Goal: Entertainment & Leisure: Consume media (video, audio)

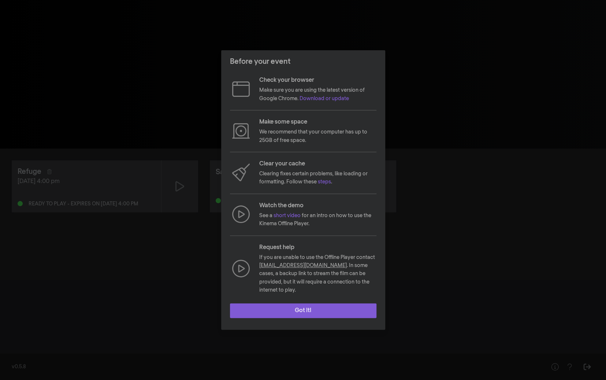
click at [303, 303] on button "Got it!" at bounding box center [303, 310] width 147 height 15
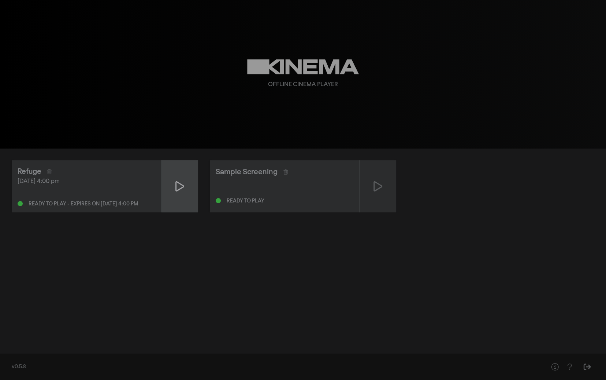
click at [182, 197] on div at bounding box center [180, 186] width 37 height 52
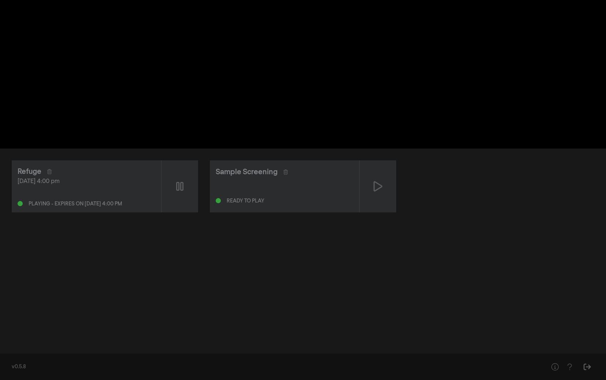
click at [373, 259] on div "Refuge [DATE] 4:00 pm Playing - expires on [DATE] 4:00 pm Sample Screening Read…" at bounding box center [303, 248] width 606 height 200
drag, startPoint x: 431, startPoint y: 140, endPoint x: 423, endPoint y: 141, distance: 8.1
click at [429, 140] on div "pause 0:00:03 / 1:17:49 volume_up fullscreen settings" at bounding box center [303, 137] width 264 height 22
click at [421, 140] on button "settings" at bounding box center [421, 137] width 17 height 22
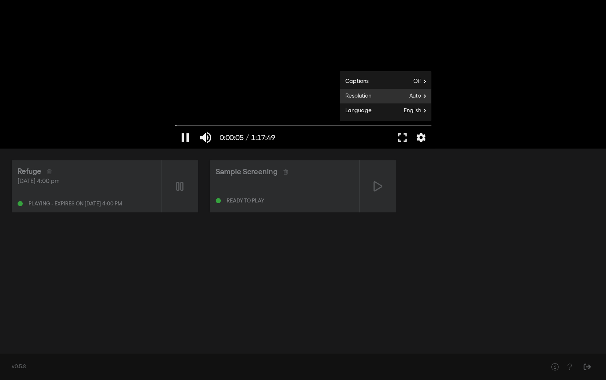
click at [422, 97] on span "Auto" at bounding box center [421, 95] width 22 height 11
click at [392, 101] on button "1080p" at bounding box center [386, 101] width 92 height 11
click at [400, 137] on button "fullscreen" at bounding box center [402, 137] width 21 height 22
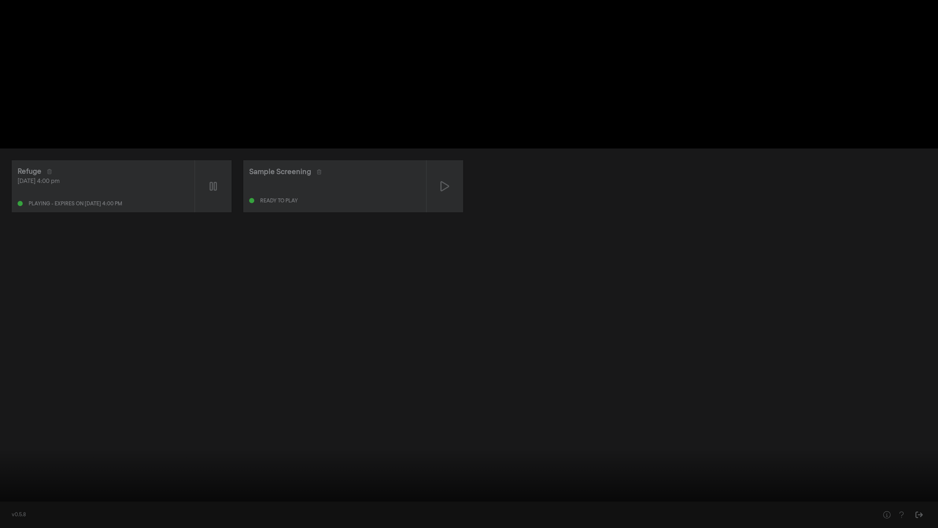
type input "40.904202"
click at [34, 379] on button "volume_up" at bounding box center [34, 517] width 21 height 22
type input "0"
type input "41.424189"
click at [30, 379] on button "volume_off" at bounding box center [34, 517] width 21 height 22
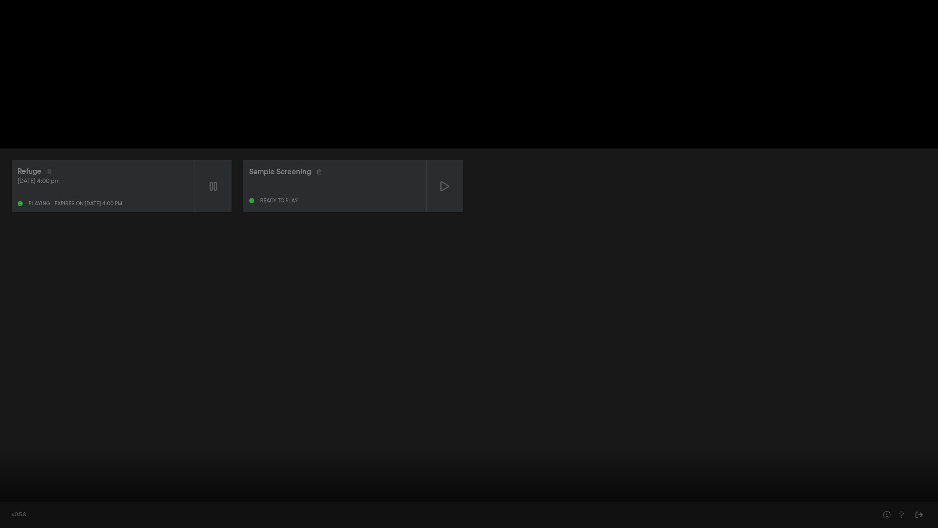
type input "1"
click at [606, 379] on button "settings" at bounding box center [923, 517] width 17 height 22
type input "46.203122"
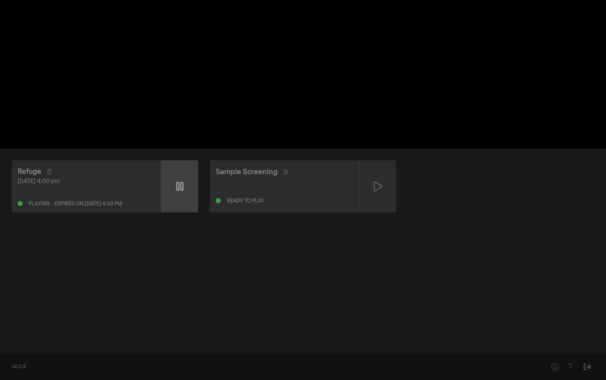
click at [175, 190] on div at bounding box center [180, 186] width 37 height 52
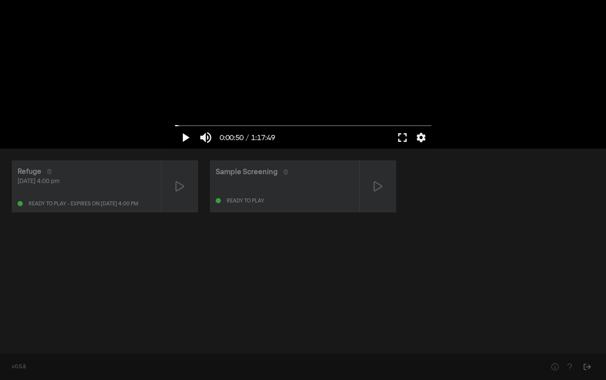
click at [190, 133] on button "play_arrow" at bounding box center [185, 137] width 21 height 22
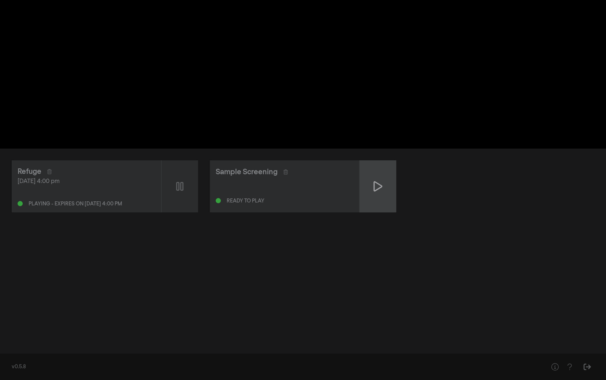
click at [385, 188] on div at bounding box center [378, 186] width 37 height 52
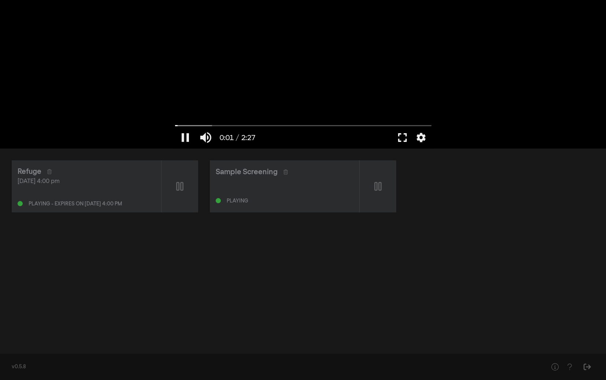
click at [406, 137] on button "fullscreen" at bounding box center [402, 137] width 21 height 22
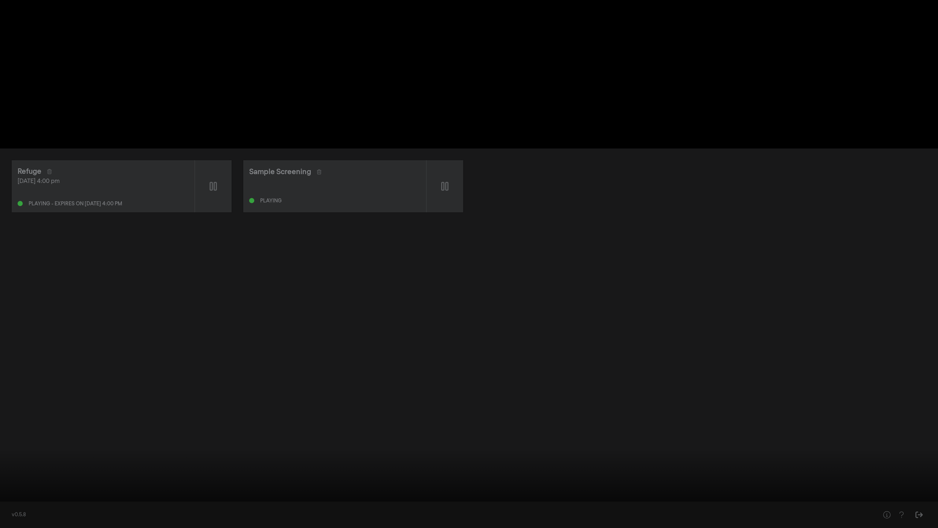
click at [606, 379] on button "settings" at bounding box center [923, 517] width 17 height 22
type input "147.146"
